Goal: Task Accomplishment & Management: Use online tool/utility

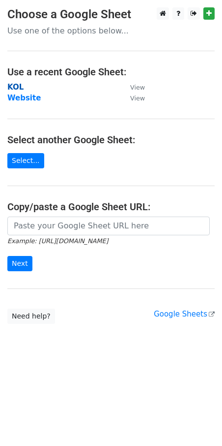
click at [9, 87] on strong "KOL" at bounding box center [15, 87] width 16 height 9
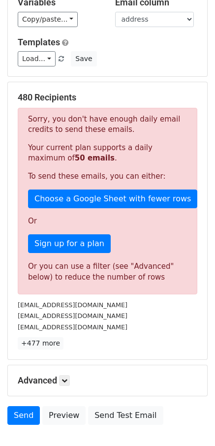
scroll to position [129, 0]
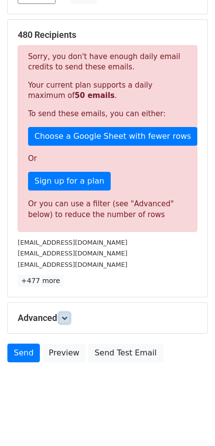
click at [65, 318] on icon at bounding box center [64, 318] width 6 height 6
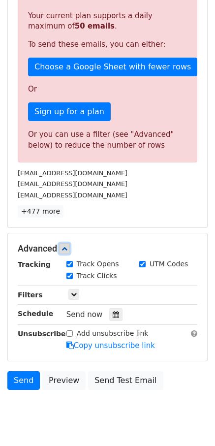
scroll to position [206, 0]
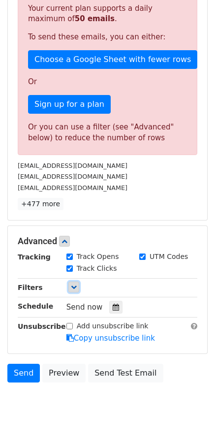
click at [77, 289] on link at bounding box center [73, 286] width 11 height 11
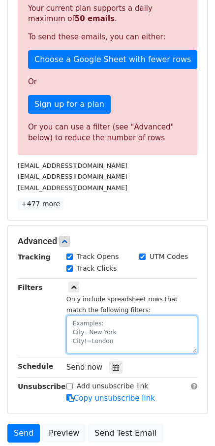
click at [91, 326] on textarea at bounding box center [131, 334] width 131 height 38
paste textarea "date"
type textarea "date=[DATE]"
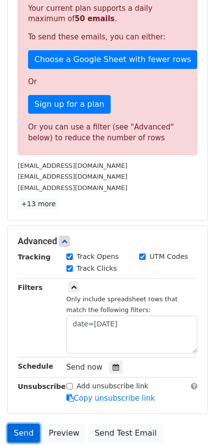
drag, startPoint x: 26, startPoint y: 432, endPoint x: 16, endPoint y: 434, distance: 9.9
click at [26, 433] on link "Send" at bounding box center [23, 432] width 32 height 19
